Goal: Transaction & Acquisition: Purchase product/service

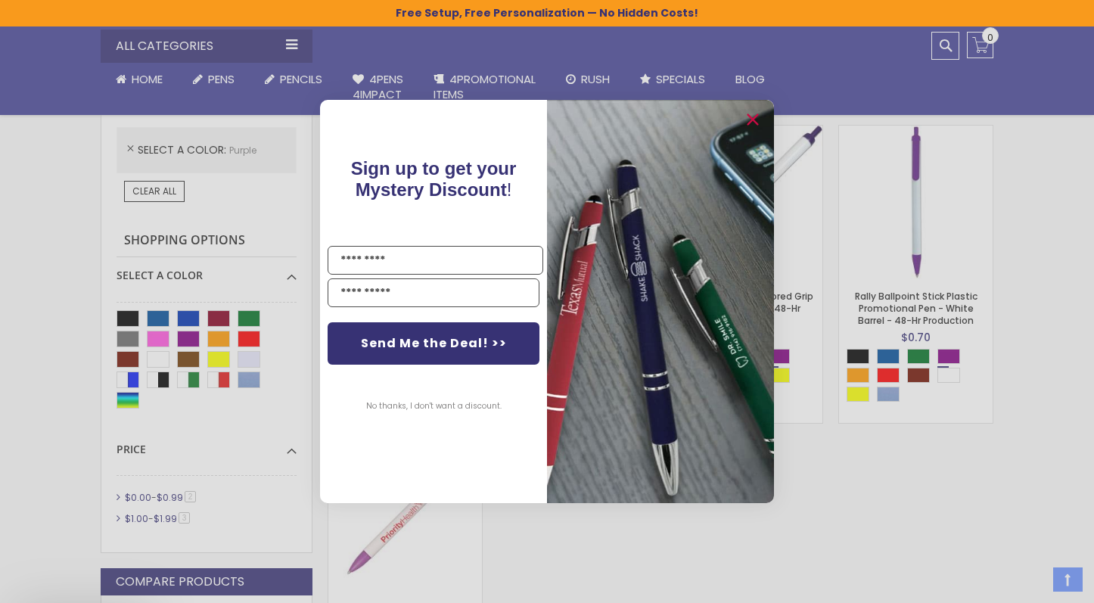
scroll to position [399, 0]
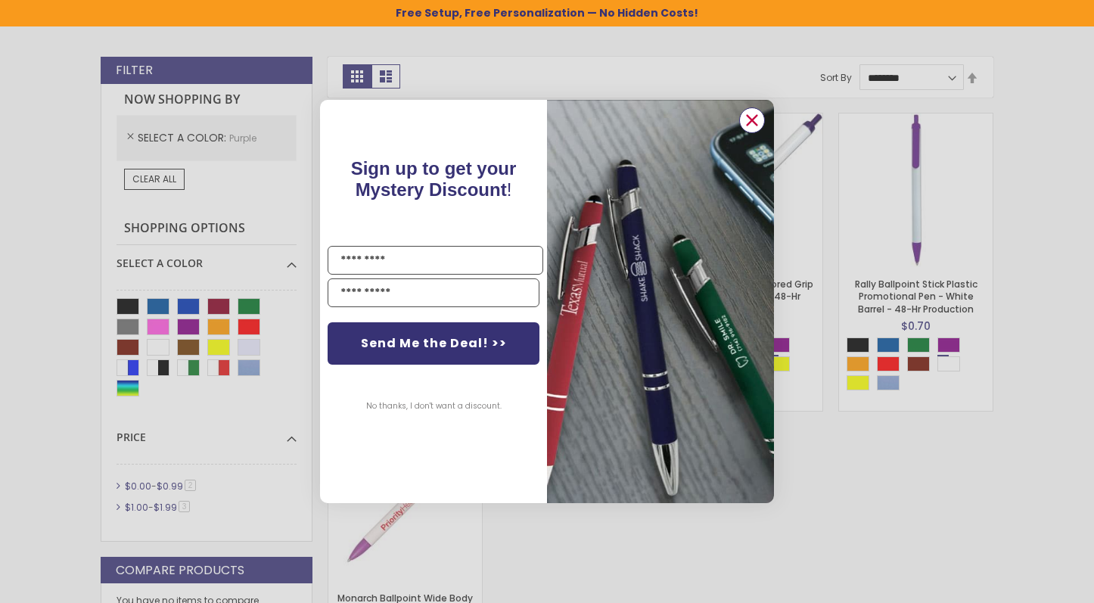
click at [759, 123] on circle "Close dialog" at bounding box center [752, 120] width 23 height 23
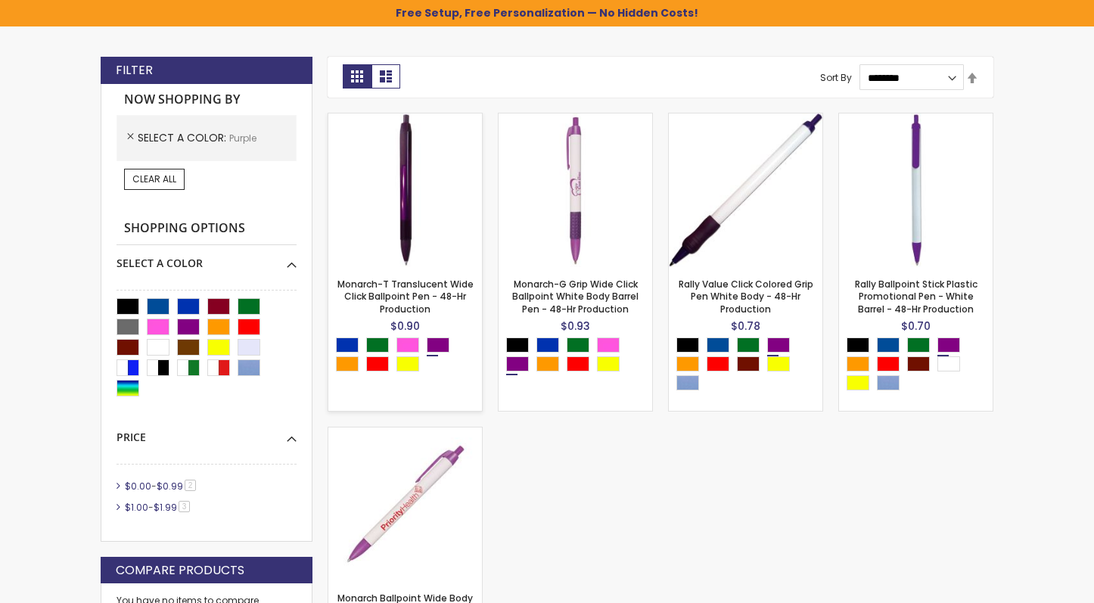
click at [416, 213] on img at bounding box center [405, 190] width 154 height 154
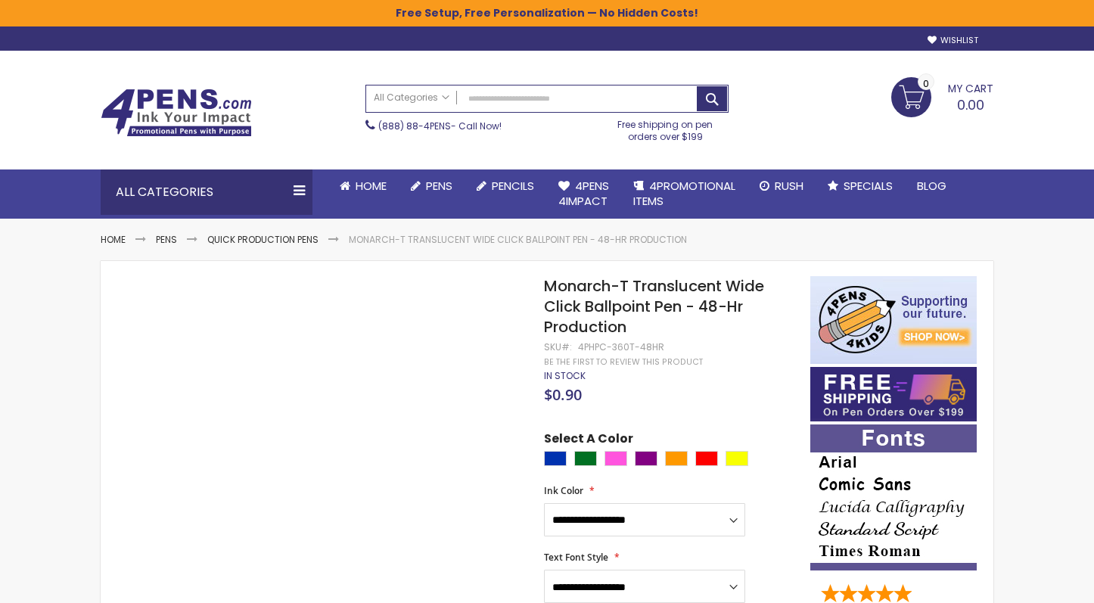
scroll to position [138, 0]
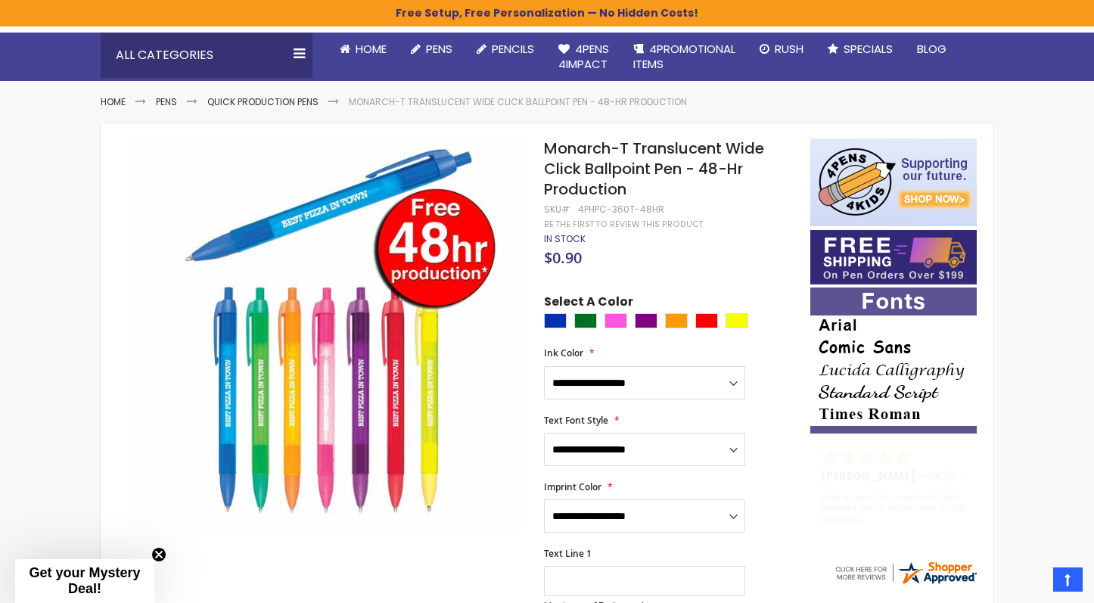
click at [643, 328] on div at bounding box center [673, 322] width 259 height 19
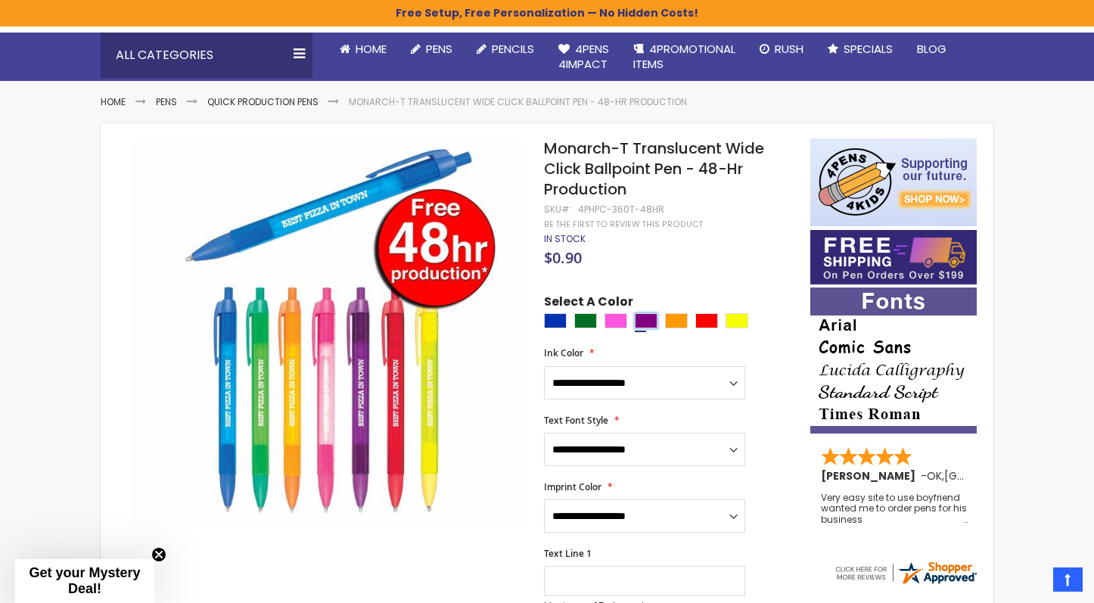
click at [646, 315] on div "Purple" at bounding box center [646, 320] width 23 height 15
type input "****"
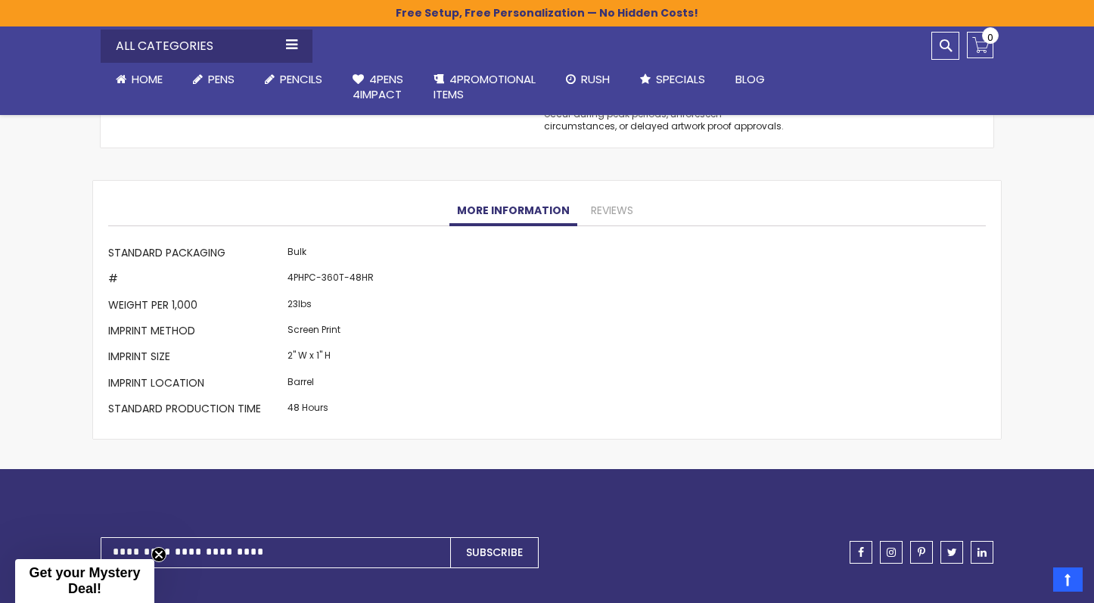
scroll to position [1705, 0]
